Goal: Task Accomplishment & Management: Complete application form

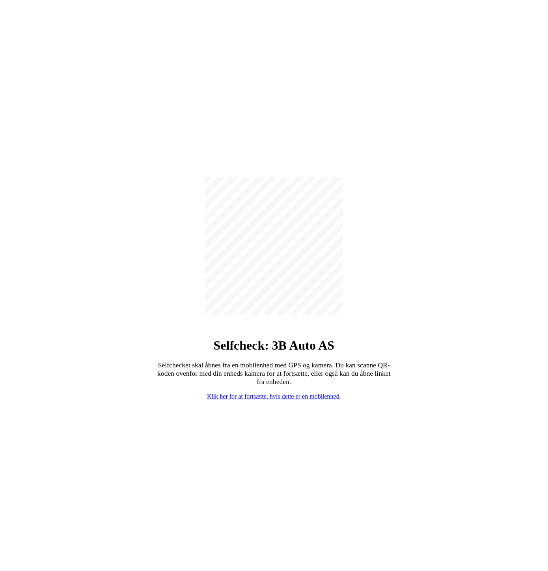
click at [279, 394] on link "Klik her for at fortsætte, hvis dette er en mobilenhed." at bounding box center [274, 396] width 134 height 7
select select "3303"
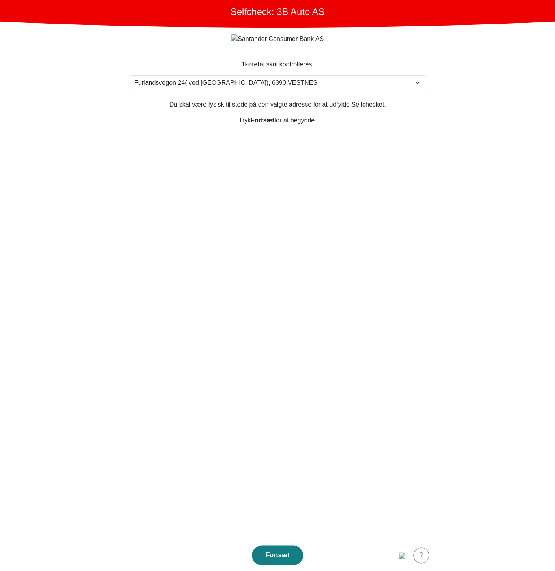
click at [295, 200] on section "1 køretøj skal kontrolleres. Vælg din adresse Furlandsvegen 24( ved Bunkeroil),…" at bounding box center [278, 294] width 316 height 489
drag, startPoint x: 290, startPoint y: 37, endPoint x: 218, endPoint y: 34, distance: 72.3
click at [217, 34] on div at bounding box center [277, 39] width 284 height 10
click at [240, 37] on img at bounding box center [277, 38] width 92 height 9
click at [204, 49] on form "1 køretøj skal kontrolleres. Vælg din adresse Furlandsvegen 24( ved Bunkeroil),…" at bounding box center [278, 299] width 316 height 543
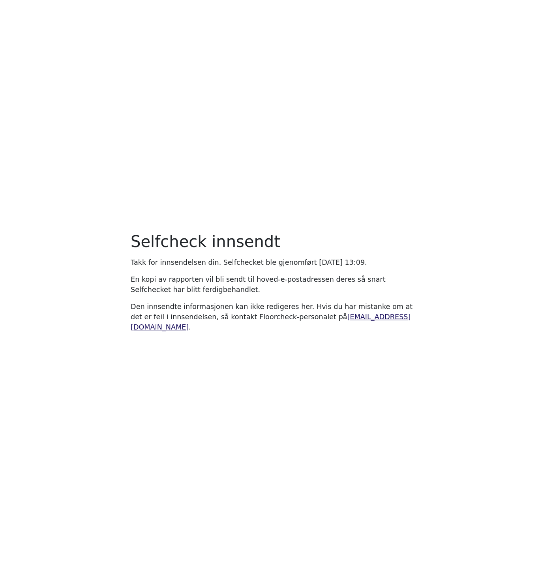
drag, startPoint x: 148, startPoint y: 271, endPoint x: 366, endPoint y: 260, distance: 218.5
click at [366, 260] on div "Selfcheck innsendt Takk for innsendelsen din. Selfchecket ble gjenomført [DATE]…" at bounding box center [277, 285] width 303 height 107
click at [376, 388] on main "Selfcheck innsendt Takk for innsendelsen din. Selfchecket ble gjenomført [DATE]…" at bounding box center [277, 285] width 555 height 571
click at [312, 162] on main "Selfcheck innsendt Takk for innsendelsen din. Selfchecket ble gjenomført [DATE]…" at bounding box center [277, 285] width 555 height 571
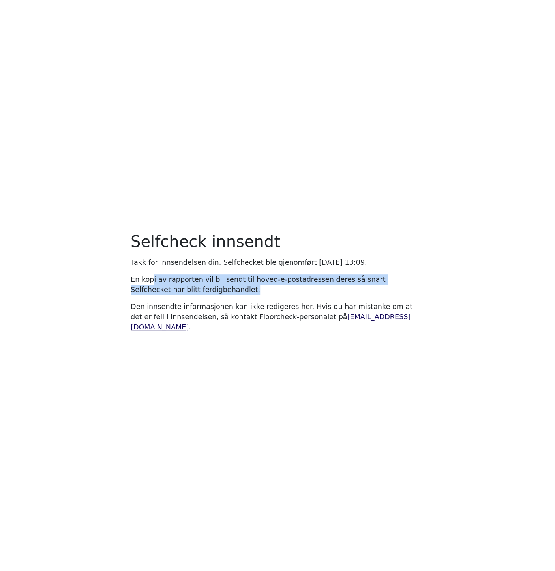
drag, startPoint x: 151, startPoint y: 279, endPoint x: 271, endPoint y: 293, distance: 121.1
click at [271, 293] on p "En kopi av rapporten vil bli sendt til hoved-e-postadressen deres så snart Self…" at bounding box center [278, 284] width 294 height 21
drag, startPoint x: 271, startPoint y: 293, endPoint x: 229, endPoint y: 344, distance: 65.9
click at [229, 344] on main "Selfcheck innsendt Takk for innsendelsen din. Selfchecket ble gjenomført Friday…" at bounding box center [277, 285] width 555 height 571
click at [320, 112] on main "Selfcheck innsendt Takk for innsendelsen din. Selfchecket ble gjenomført Friday…" at bounding box center [277, 285] width 555 height 571
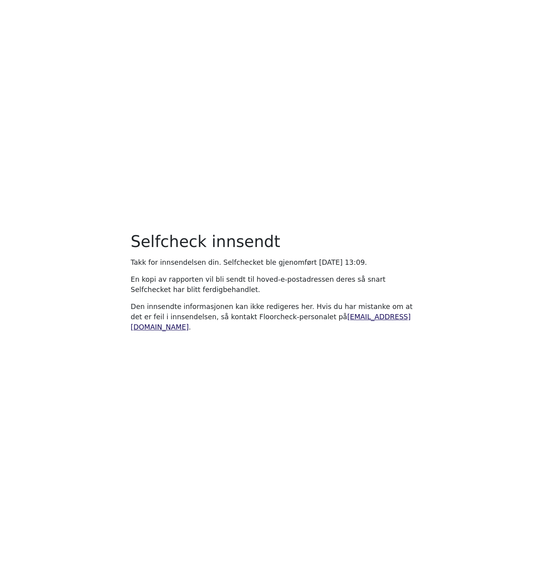
click at [275, 155] on main "Selfcheck innsendt Takk for innsendelsen din. Selfchecket ble gjenomført Friday…" at bounding box center [277, 285] width 555 height 571
